Goal: Book appointment/travel/reservation

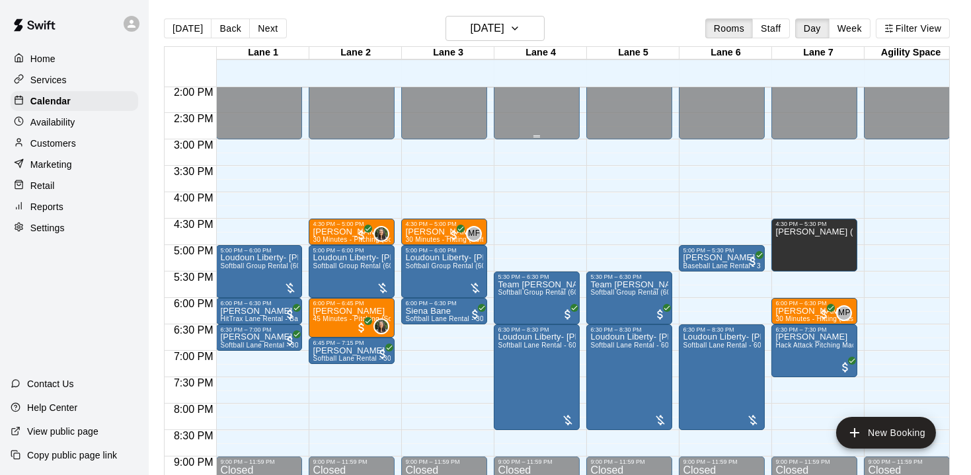
scroll to position [743, 0]
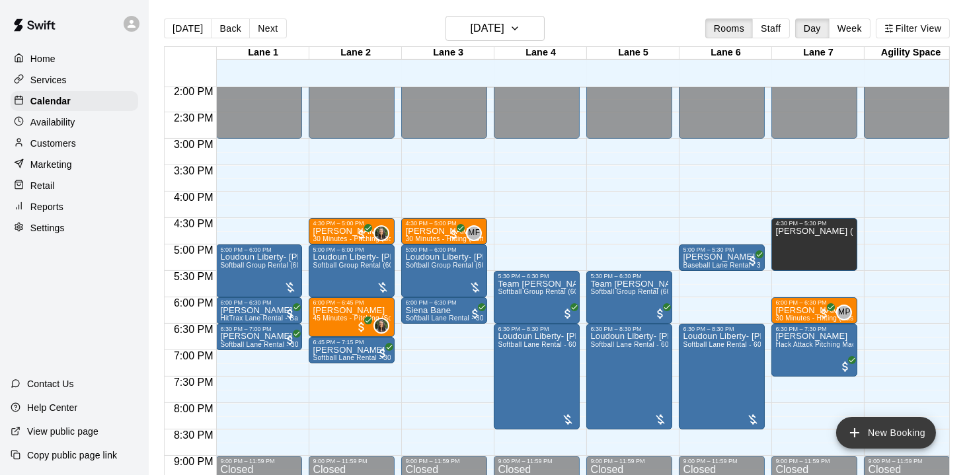
click at [853, 436] on icon "add" at bounding box center [855, 433] width 16 height 16
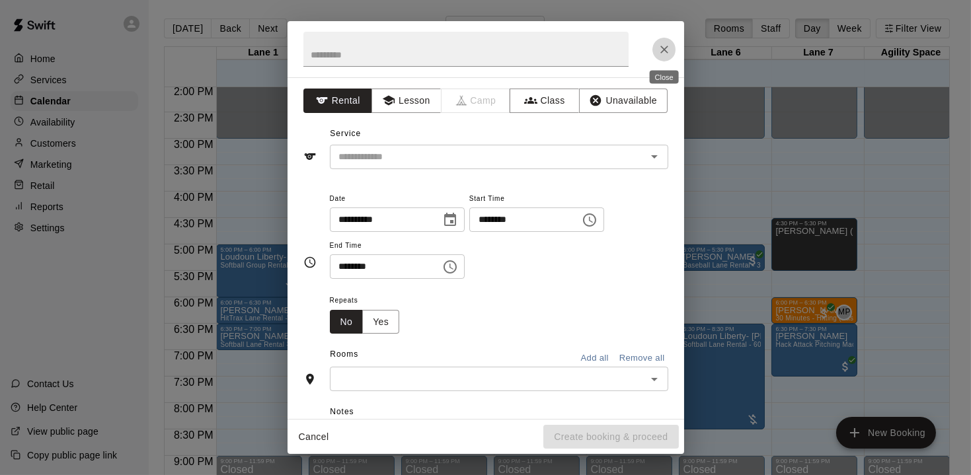
click at [662, 54] on icon "Close" at bounding box center [664, 49] width 13 height 13
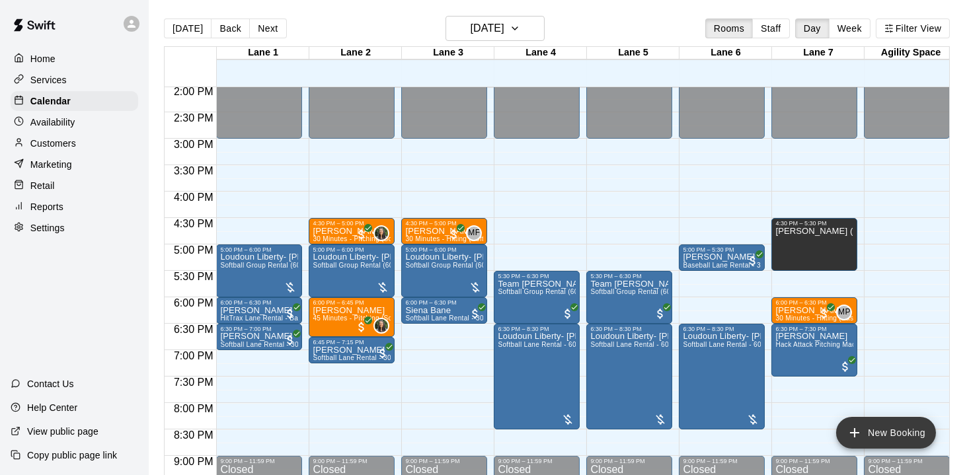
click at [854, 434] on icon "add" at bounding box center [855, 433] width 16 height 16
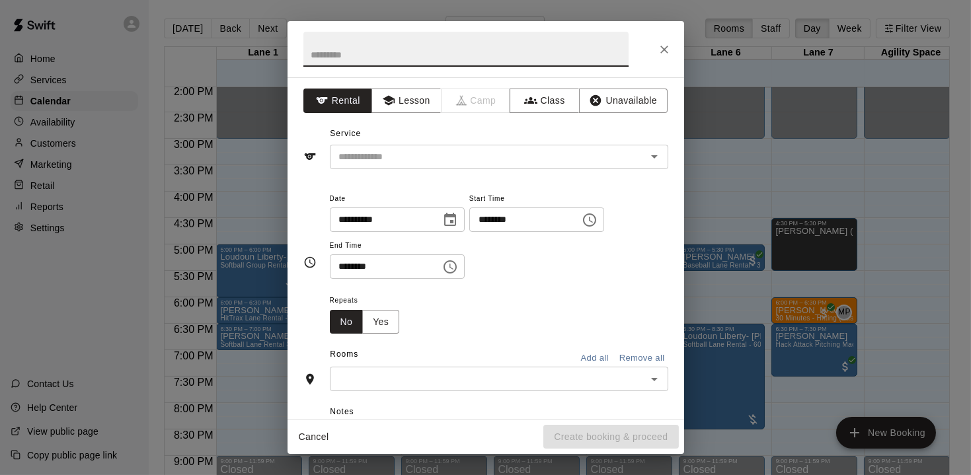
click at [446, 61] on input "text" at bounding box center [466, 49] width 325 height 35
type input "*"
type input "**********"
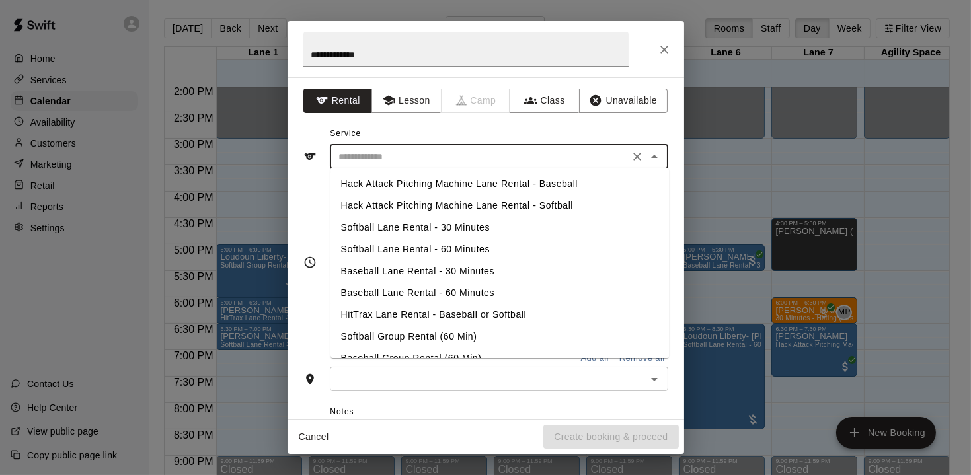
click at [520, 161] on input "text" at bounding box center [480, 157] width 292 height 17
click at [423, 249] on li "Softball Lane Rental - 60 Minutes" at bounding box center [500, 250] width 339 height 22
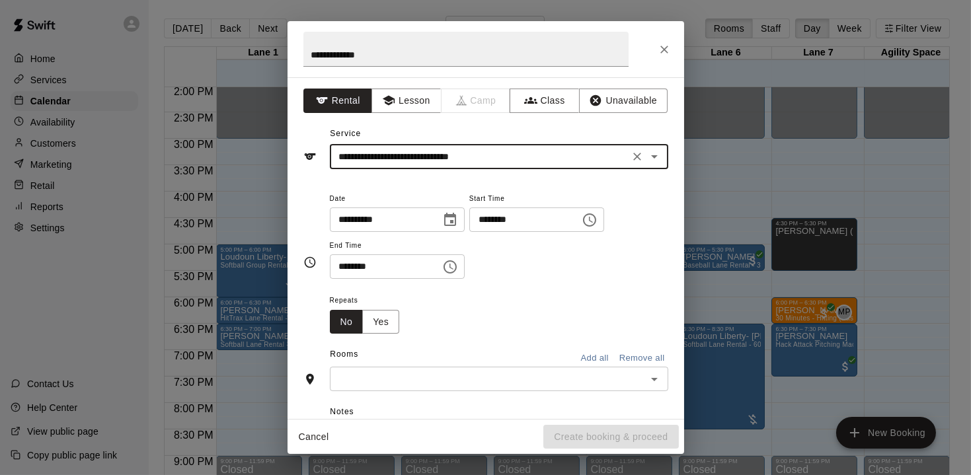
type input "**********"
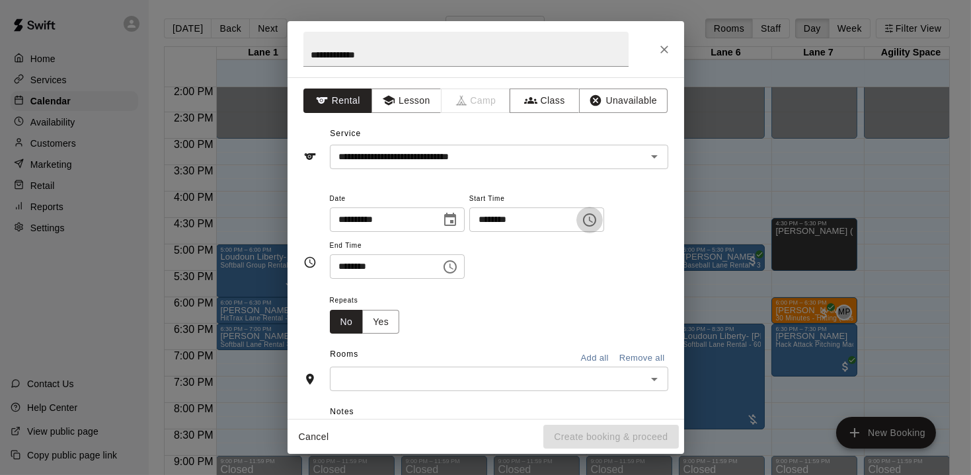
click at [596, 220] on icon "Choose time, selected time is 9:00 AM" at bounding box center [589, 220] width 13 height 13
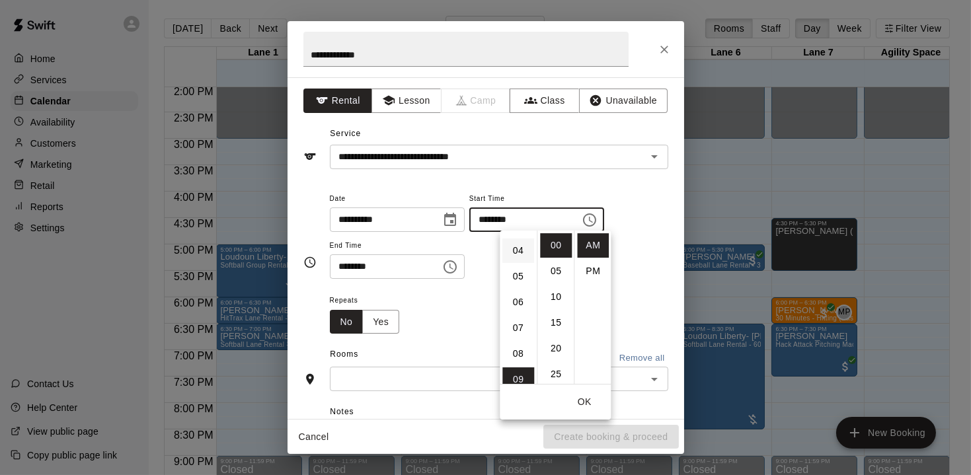
scroll to position [97, 0]
click at [517, 302] on li "06" at bounding box center [519, 304] width 32 height 24
click at [554, 352] on li "30" at bounding box center [556, 359] width 32 height 24
click at [643, 292] on div "Repeats No Yes" at bounding box center [499, 313] width 339 height 42
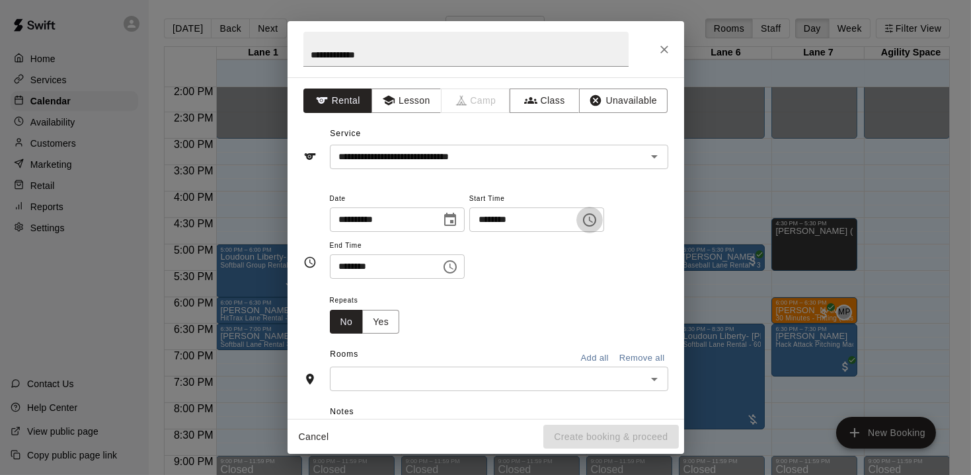
click at [598, 220] on icon "Choose time, selected time is 6:30 AM" at bounding box center [590, 220] width 16 height 16
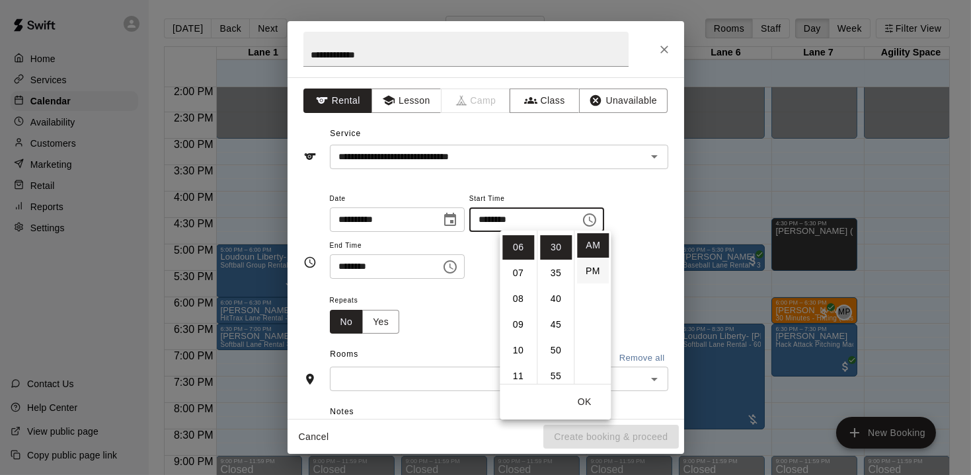
click at [596, 266] on li "PM" at bounding box center [593, 271] width 32 height 24
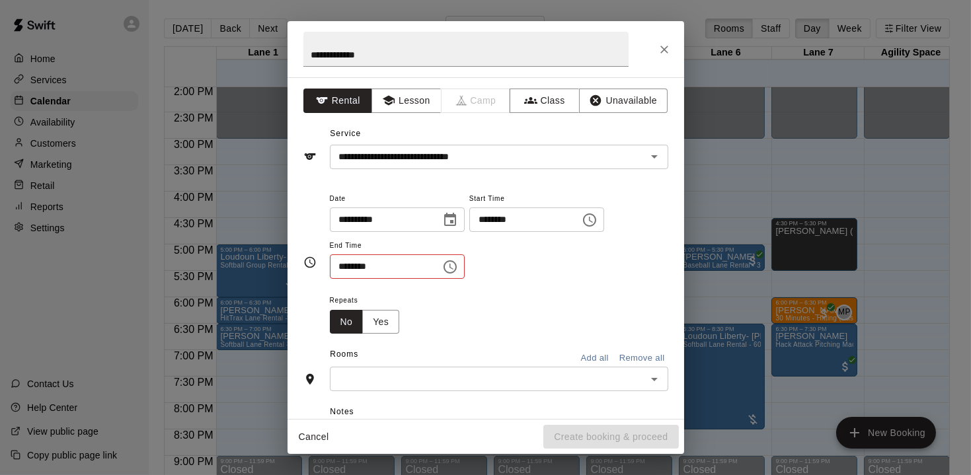
type input "********"
click at [458, 263] on icon "Choose time, selected time is 9:30 AM" at bounding box center [450, 267] width 16 height 16
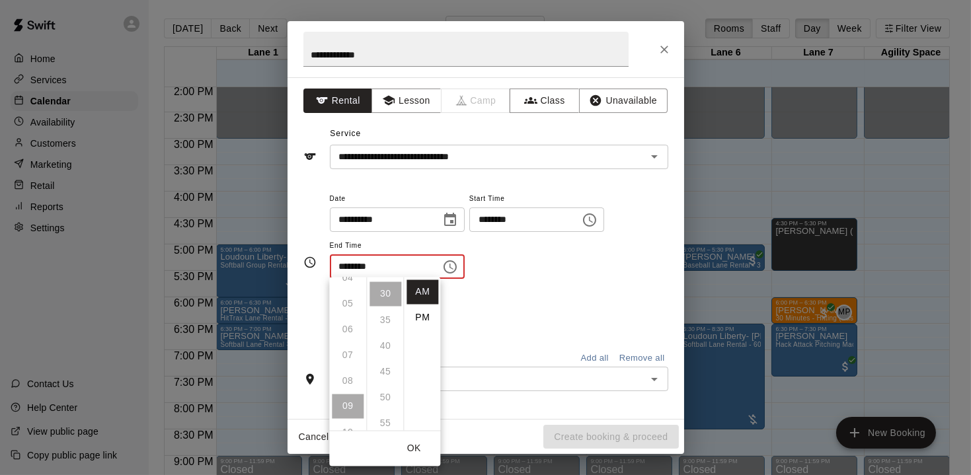
scroll to position [110, 0]
click at [350, 364] on ul "12 01 02 03 04 05 06 07 08 09 10 11" at bounding box center [347, 354] width 37 height 153
click at [423, 316] on li "PM" at bounding box center [423, 318] width 32 height 24
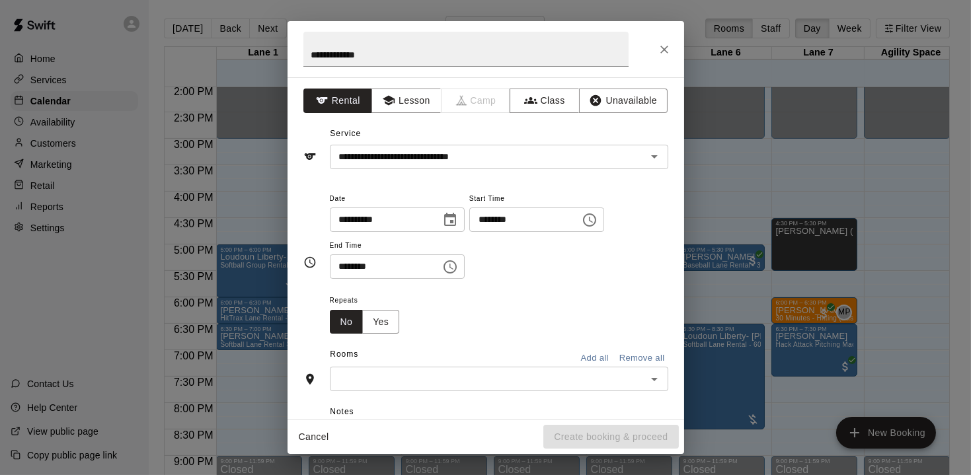
scroll to position [23, 0]
click at [464, 268] on button "Choose time, selected time is 9:30 PM" at bounding box center [450, 267] width 26 height 26
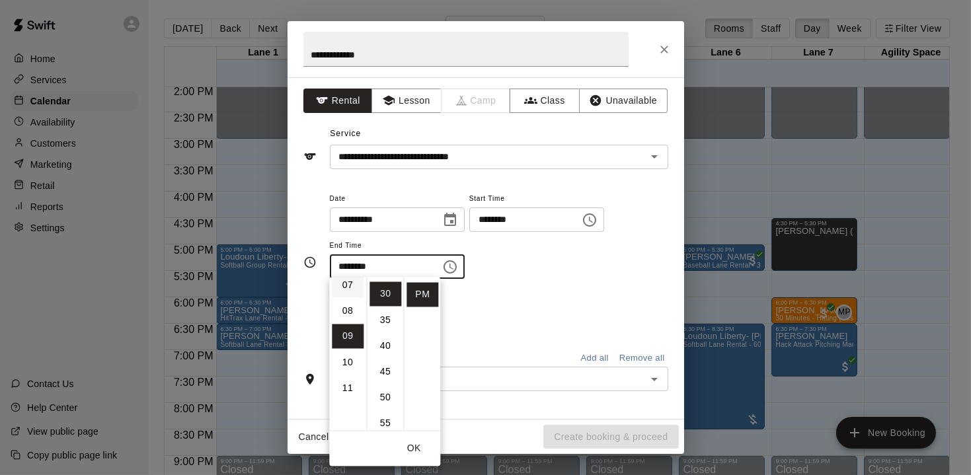
click at [347, 286] on li "07" at bounding box center [348, 285] width 32 height 24
type input "********"
click at [530, 303] on div "Repeats No Yes" at bounding box center [499, 313] width 339 height 42
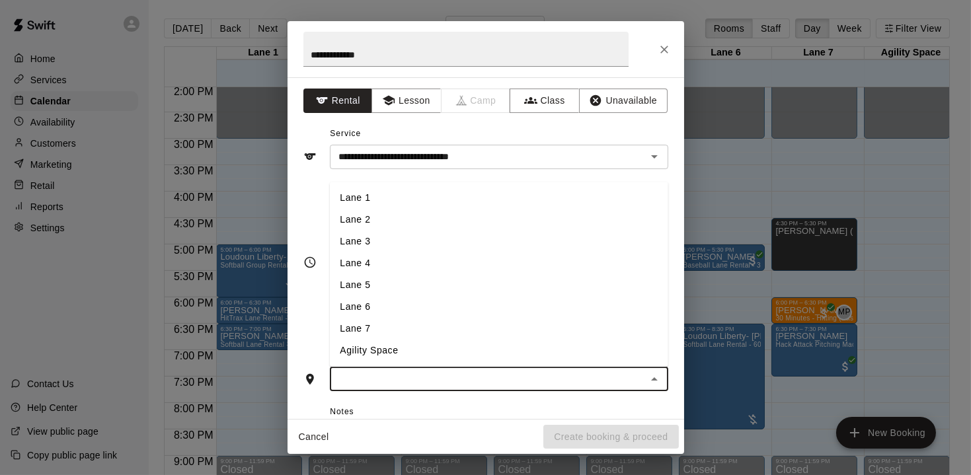
click at [442, 371] on input "text" at bounding box center [488, 379] width 309 height 17
click at [362, 244] on li "Lane 3" at bounding box center [498, 242] width 339 height 22
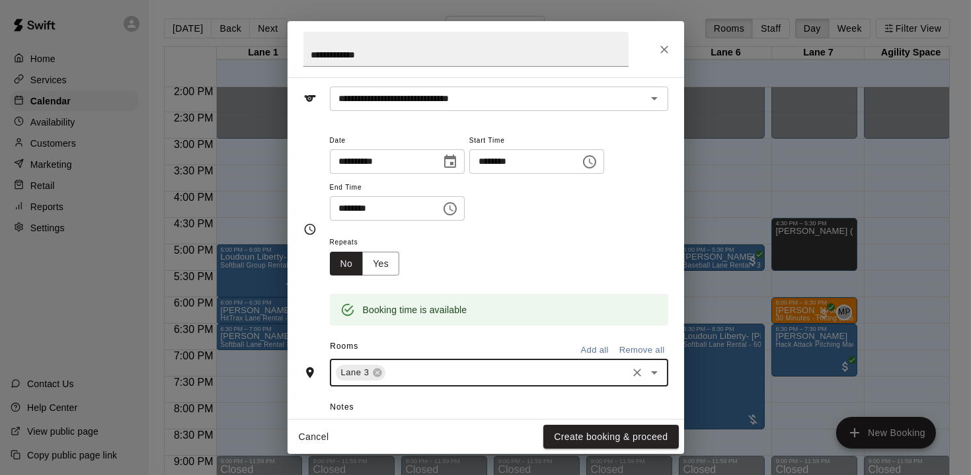
scroll to position [61, 0]
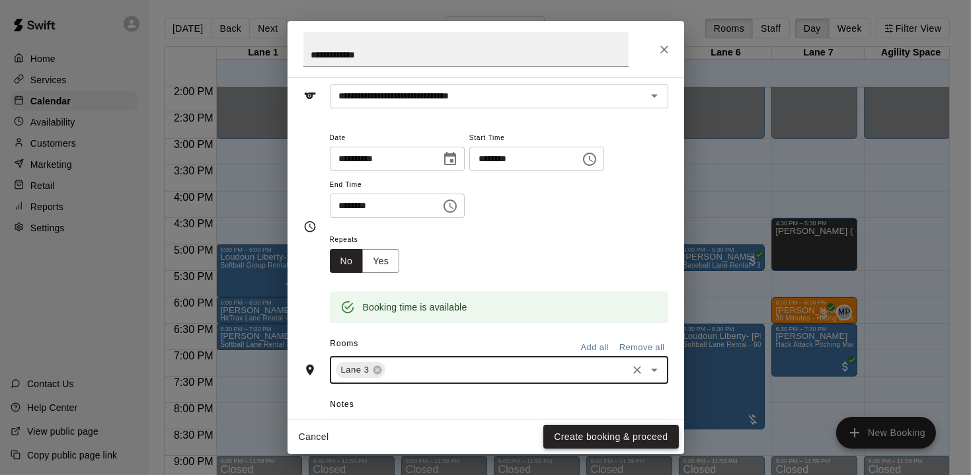
click at [633, 437] on button "Create booking & proceed" at bounding box center [611, 437] width 135 height 24
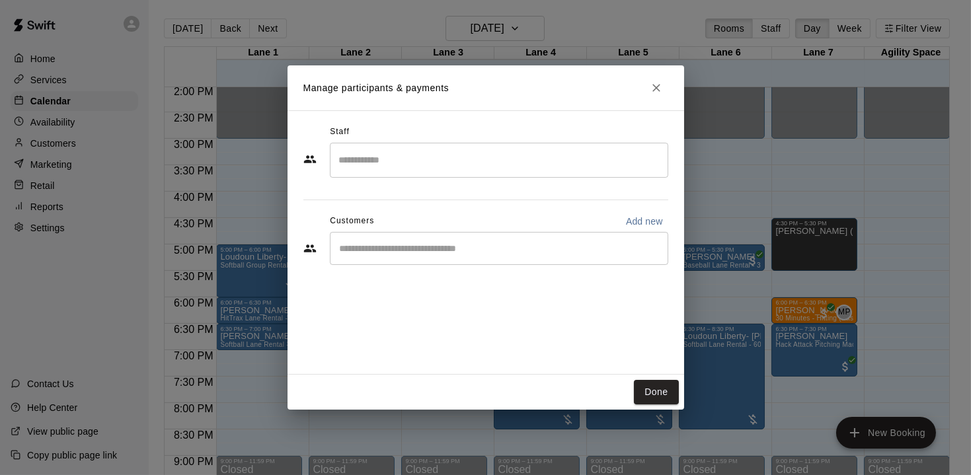
click at [407, 257] on div "​" at bounding box center [499, 248] width 339 height 33
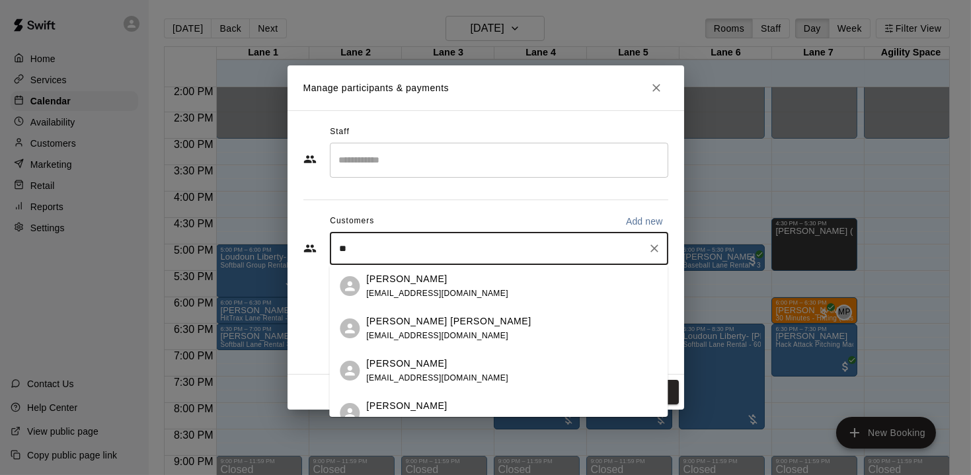
type input "*"
type input "****"
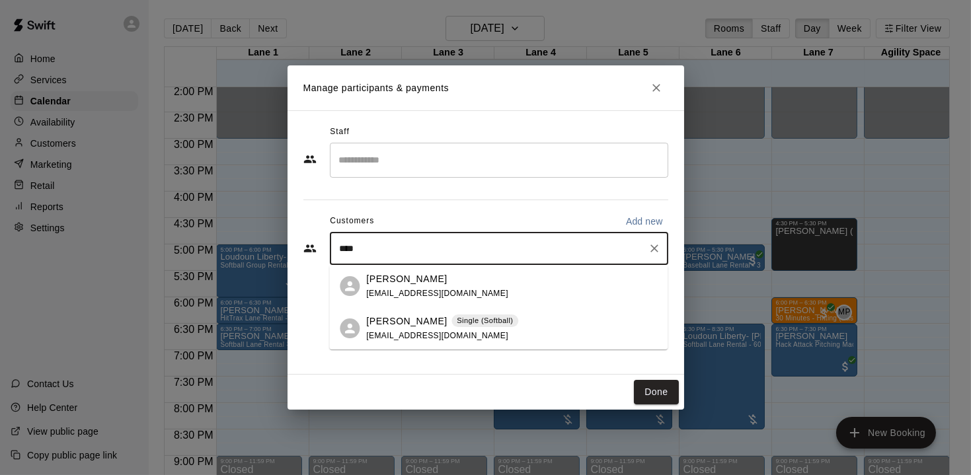
click at [415, 339] on span "[EMAIL_ADDRESS][DOMAIN_NAME]" at bounding box center [437, 335] width 142 height 9
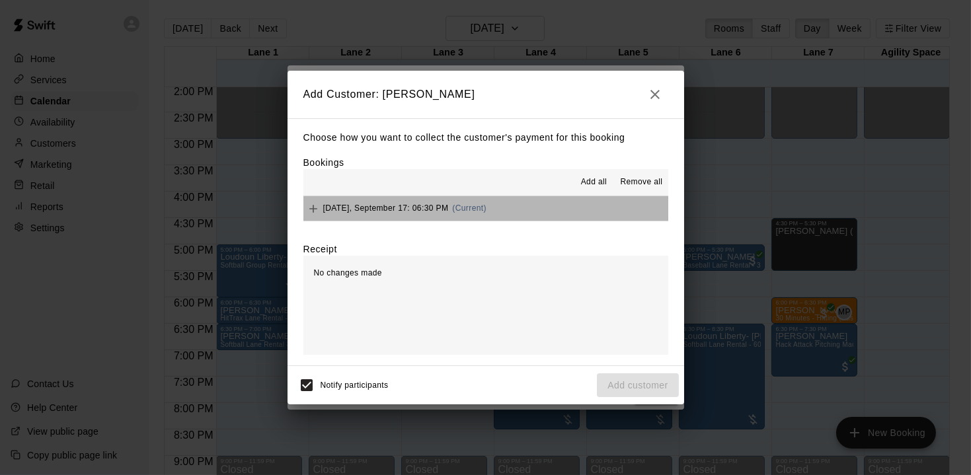
click at [569, 199] on button "[DATE], September 17: 06:30 PM (Current)" at bounding box center [486, 208] width 365 height 24
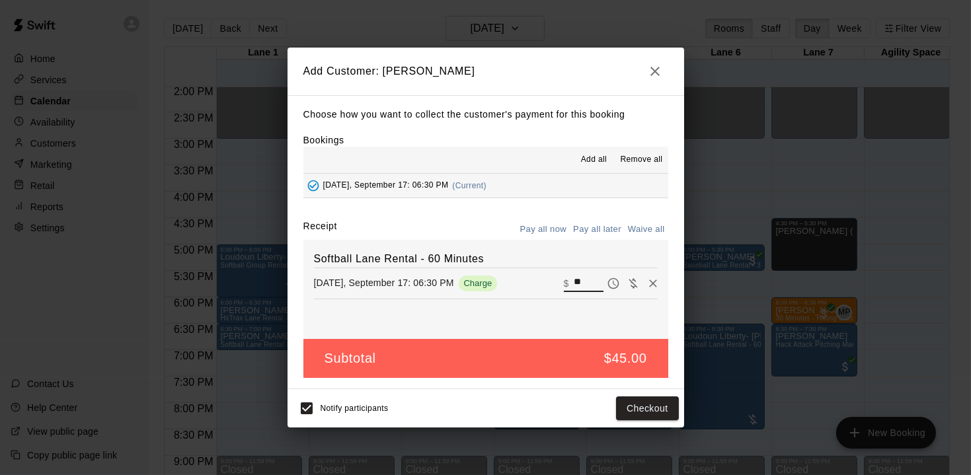
click at [588, 280] on input "**" at bounding box center [588, 283] width 29 height 17
type input "**"
click at [653, 409] on button "Checkout" at bounding box center [647, 409] width 62 height 24
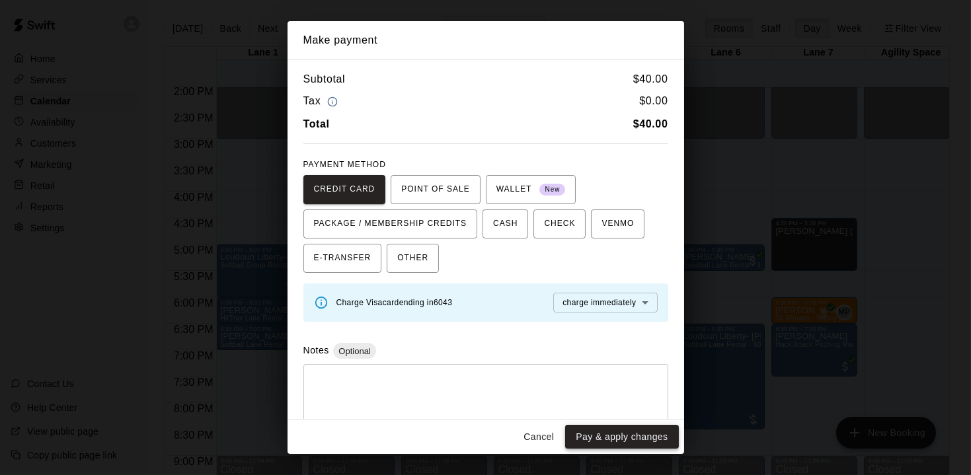
click at [631, 437] on button "Pay & apply changes" at bounding box center [621, 437] width 113 height 24
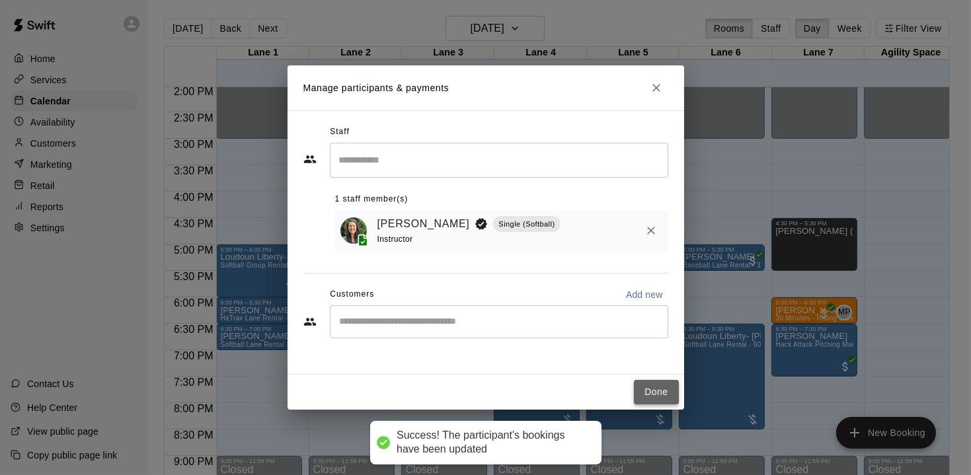
click at [649, 389] on button "Done" at bounding box center [656, 392] width 44 height 24
